Goal: Task Accomplishment & Management: Use online tool/utility

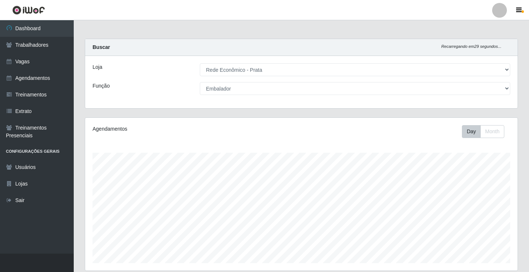
select select "192"
select select "1"
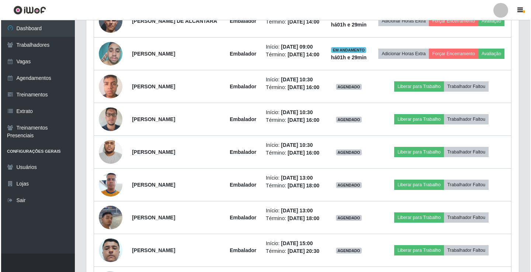
scroll to position [528, 0]
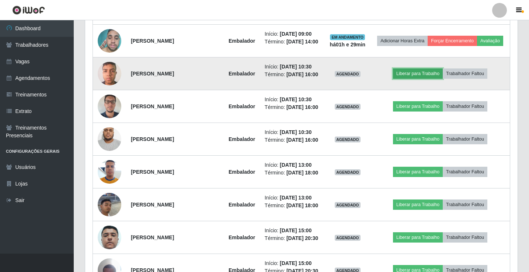
click at [436, 79] on button "Liberar para Trabalho" at bounding box center [418, 74] width 50 height 10
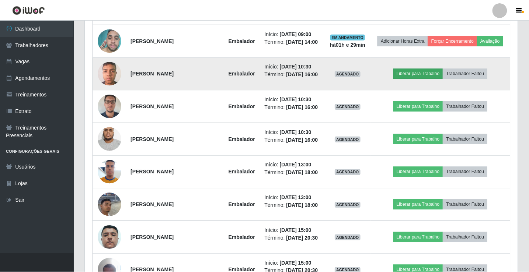
scroll to position [153, 429]
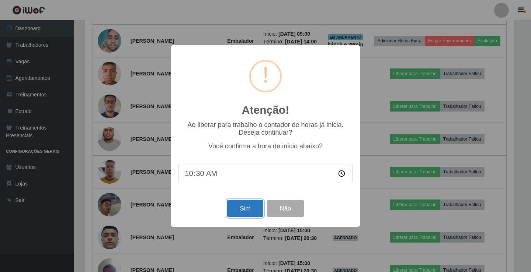
click at [254, 205] on button "Sim" at bounding box center [245, 208] width 36 height 17
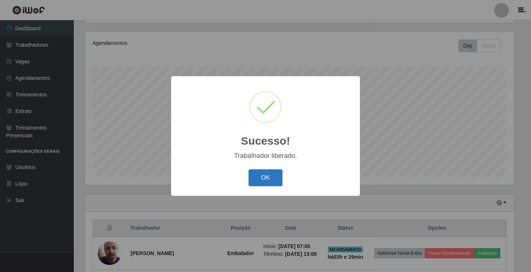
click at [278, 180] on button "OK" at bounding box center [265, 178] width 34 height 17
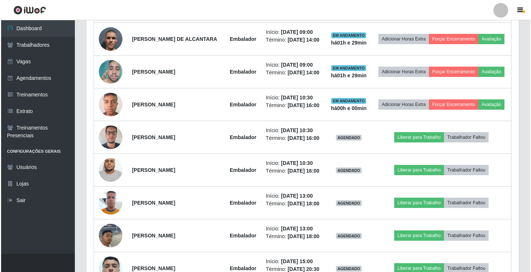
scroll to position [565, 0]
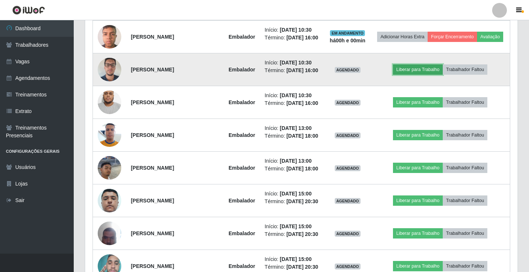
click at [422, 75] on button "Liberar para Trabalho" at bounding box center [418, 70] width 50 height 10
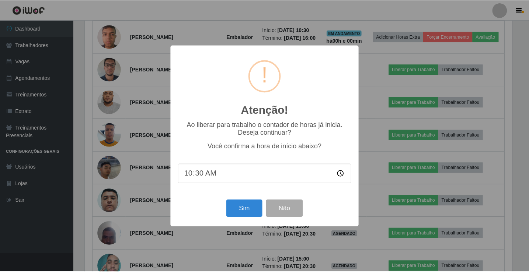
scroll to position [153, 429]
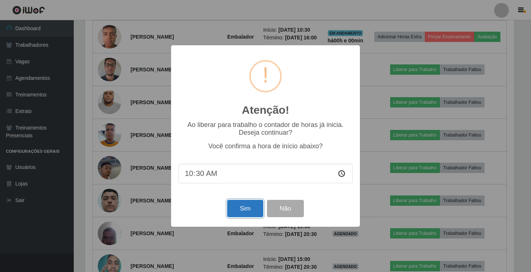
click at [251, 213] on button "Sim" at bounding box center [245, 208] width 36 height 17
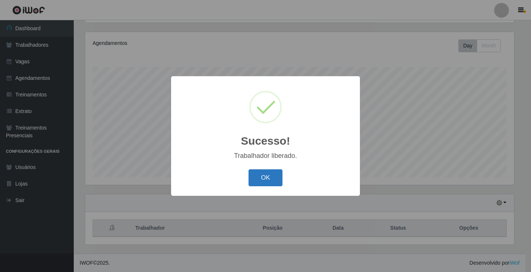
click at [271, 180] on button "OK" at bounding box center [265, 178] width 34 height 17
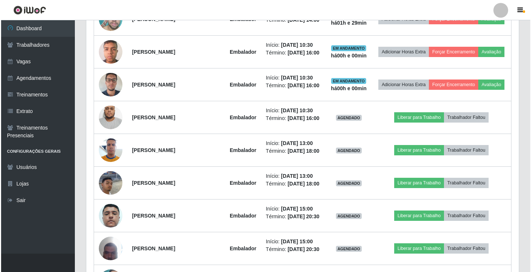
scroll to position [639, 0]
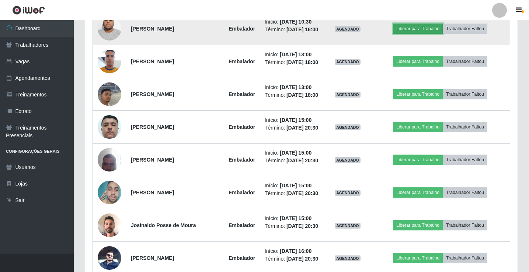
click at [429, 34] on button "Liberar para Trabalho" at bounding box center [418, 29] width 50 height 10
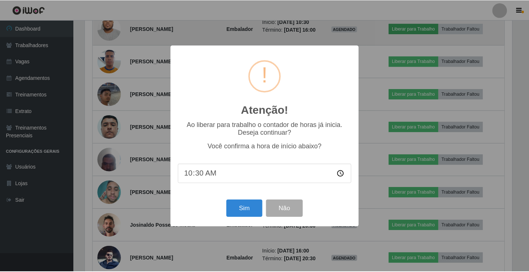
scroll to position [153, 429]
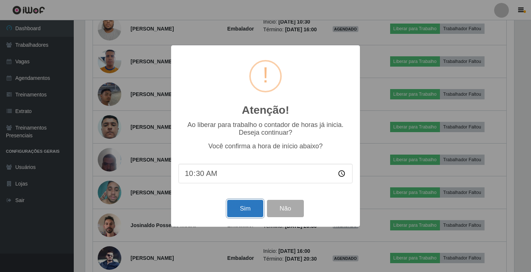
click at [250, 207] on button "Sim" at bounding box center [245, 208] width 36 height 17
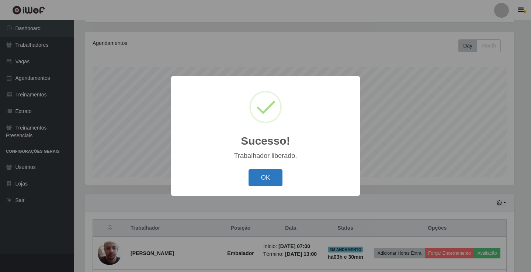
click at [263, 179] on button "OK" at bounding box center [265, 178] width 34 height 17
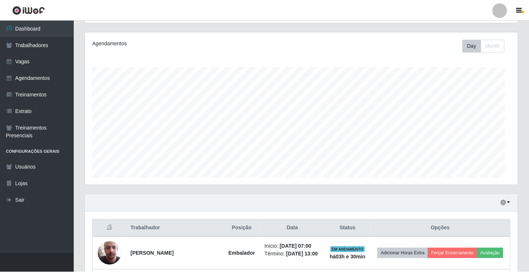
scroll to position [0, 0]
